Goal: Communication & Community: Answer question/provide support

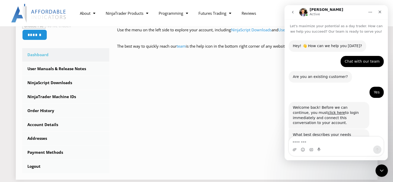
scroll to position [653, 0]
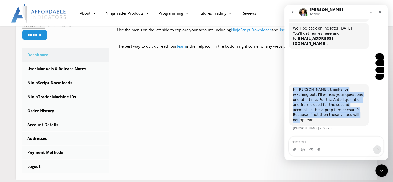
drag, startPoint x: 293, startPoint y: 99, endPoint x: 358, endPoint y: 124, distance: 69.5
click at [362, 122] on div "Hi [PERSON_NAME], thanks for reaching out. I'll adress your questions one at a …" at bounding box center [329, 104] width 72 height 35
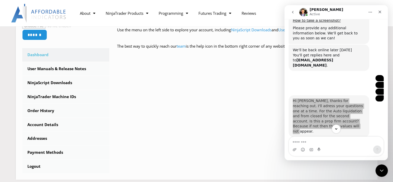
scroll to position [523, 0]
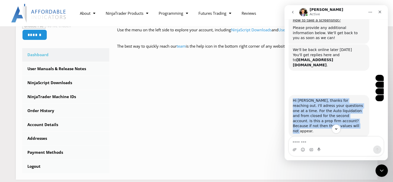
click at [380, 78] on img "Sergey says…" at bounding box center [380, 78] width 0 height 0
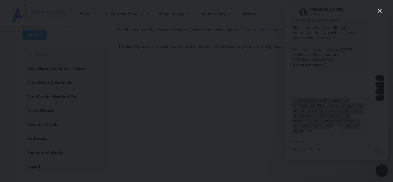
scroll to position [0, 0]
click at [197, 91] on img "Close" at bounding box center [197, 91] width 0 height 0
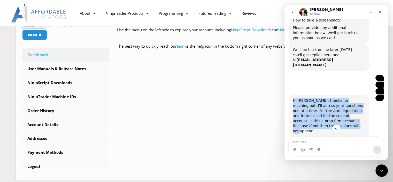
click at [380, 85] on img "Sergey says…" at bounding box center [380, 85] width 0 height 0
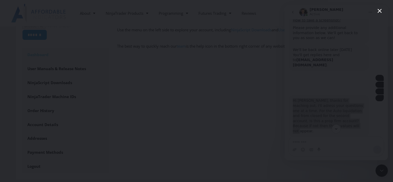
click at [197, 91] on img "Close" at bounding box center [197, 91] width 0 height 0
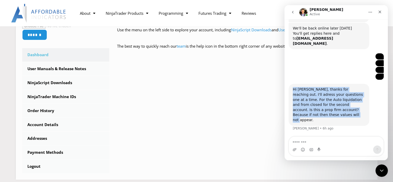
scroll to position [653, 0]
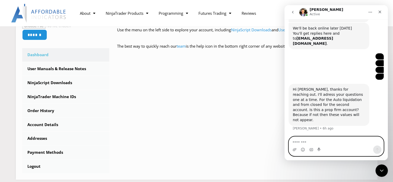
click at [301, 140] on textarea "Message…" at bounding box center [336, 141] width 95 height 9
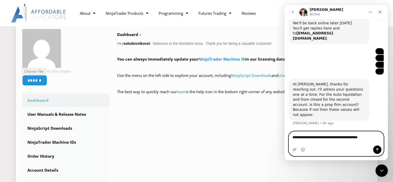
scroll to position [78, 0]
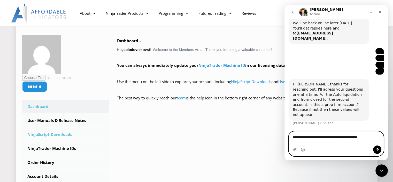
type textarea "**********"
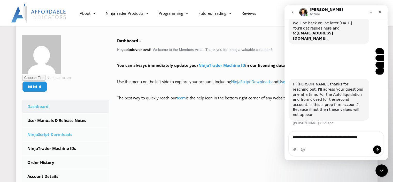
click at [48, 133] on link "NinjaScript Downloads" at bounding box center [65, 134] width 87 height 13
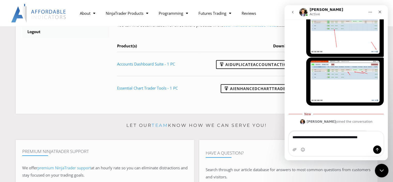
scroll to position [678, 0]
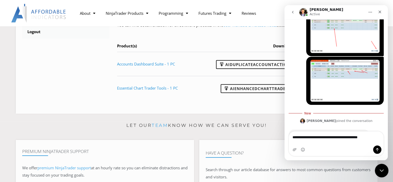
click at [381, 173] on icon "Close Intercom Messenger" at bounding box center [381, 170] width 6 height 6
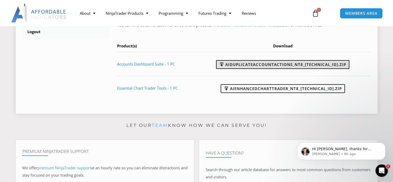
drag, startPoint x: 351, startPoint y: 62, endPoint x: 231, endPoint y: 68, distance: 120.7
click at [231, 68] on td "AIDuplicateAccountActions_NT8_25.10.2.1.zip" at bounding box center [285, 64] width 173 height 24
copy link "AIDuplicateAccountActions_NT8_25.10.2.1.zip"
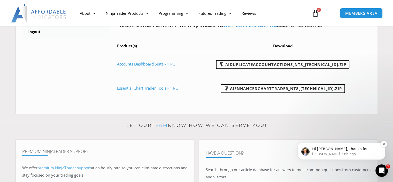
click at [363, 154] on p "David • 6h ago" at bounding box center [345, 154] width 67 height 5
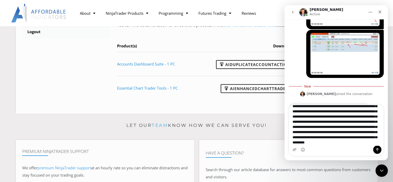
scroll to position [60, 0]
click at [329, 121] on textarea "**********" at bounding box center [336, 125] width 95 height 41
click at [330, 121] on textarea "**********" at bounding box center [336, 125] width 95 height 41
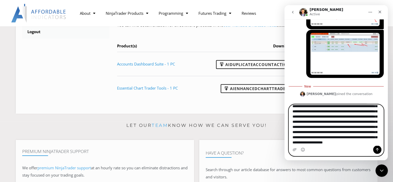
scroll to position [0, 0]
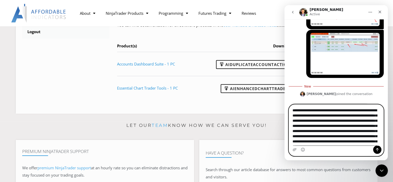
drag, startPoint x: 329, startPoint y: 144, endPoint x: 281, endPoint y: 80, distance: 80.1
click at [285, 80] on html "David Active Let's maximize your potential as a day trader. How can we help you…" at bounding box center [336, 82] width 103 height 155
paste textarea "**********"
type textarea "**********"
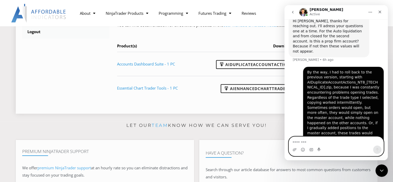
scroll to position [786, 0]
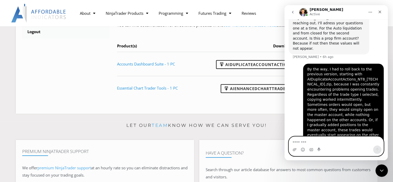
click at [305, 140] on textarea "Message…" at bounding box center [336, 141] width 95 height 9
paste textarea "**********"
type textarea "**********"
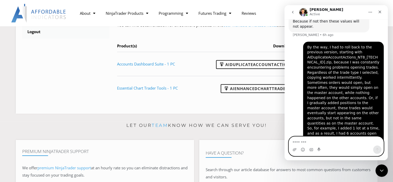
scroll to position [808, 0]
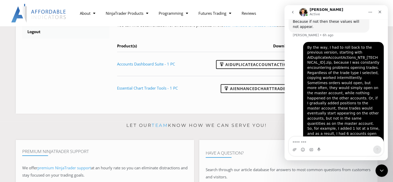
click at [327, 68] on div "By the way, I had to roll back to the previous version, starting with AIDuplica…" at bounding box center [344, 108] width 72 height 127
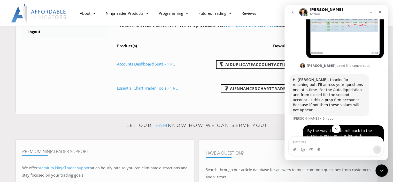
scroll to position [730, 0]
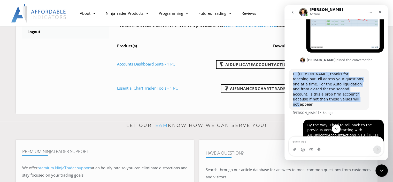
drag, startPoint x: 293, startPoint y: 33, endPoint x: 361, endPoint y: 56, distance: 71.9
click at [361, 69] on div "Hi Sergey, thanks for reaching out. I'll adress your questions one at a time. F…" at bounding box center [329, 90] width 81 height 42
copy div "Hi Sergey, thanks for reaching out. I'll adress your questions one at a time. F…"
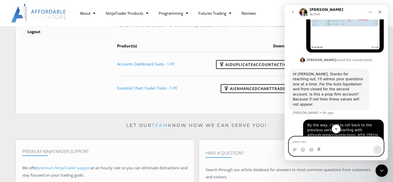
click at [312, 143] on textarea "Message…" at bounding box center [336, 141] width 95 height 9
paste textarea "**********"
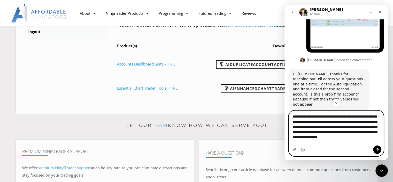
click at [370, 137] on textarea "**********" at bounding box center [336, 128] width 95 height 35
type textarea "**********"
click at [381, 148] on button "Send a message…" at bounding box center [378, 149] width 8 height 8
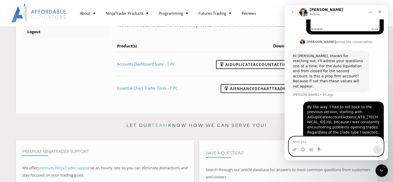
scroll to position [747, 0]
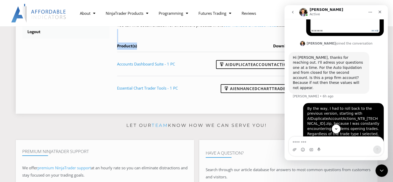
drag, startPoint x: 252, startPoint y: 42, endPoint x: 248, endPoint y: 44, distance: 4.6
drag, startPoint x: 391, startPoint y: 170, endPoint x: 389, endPoint y: 169, distance: 3.1
drag, startPoint x: 763, startPoint y: 332, endPoint x: 387, endPoint y: 168, distance: 409.9
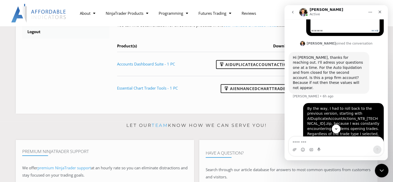
click at [387, 168] on html at bounding box center [381, 169] width 12 height 12
click at [380, 169] on icon "Close Intercom Messenger" at bounding box center [381, 170] width 6 height 6
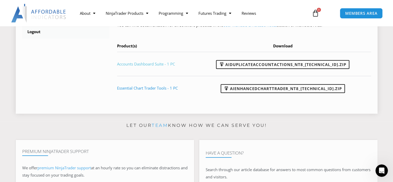
click at [165, 64] on link "Accounts Dashboard Suite - 1 PC" at bounding box center [146, 63] width 58 height 5
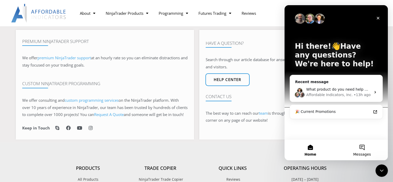
click at [360, 151] on button "Messages" at bounding box center [363, 149] width 52 height 21
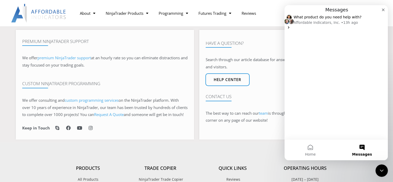
click at [352, 19] on span "What product do you need help with?" at bounding box center [328, 17] width 68 height 4
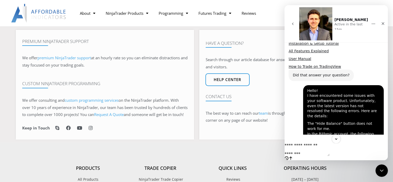
scroll to position [247, 0]
